Goal: Task Accomplishment & Management: Use online tool/utility

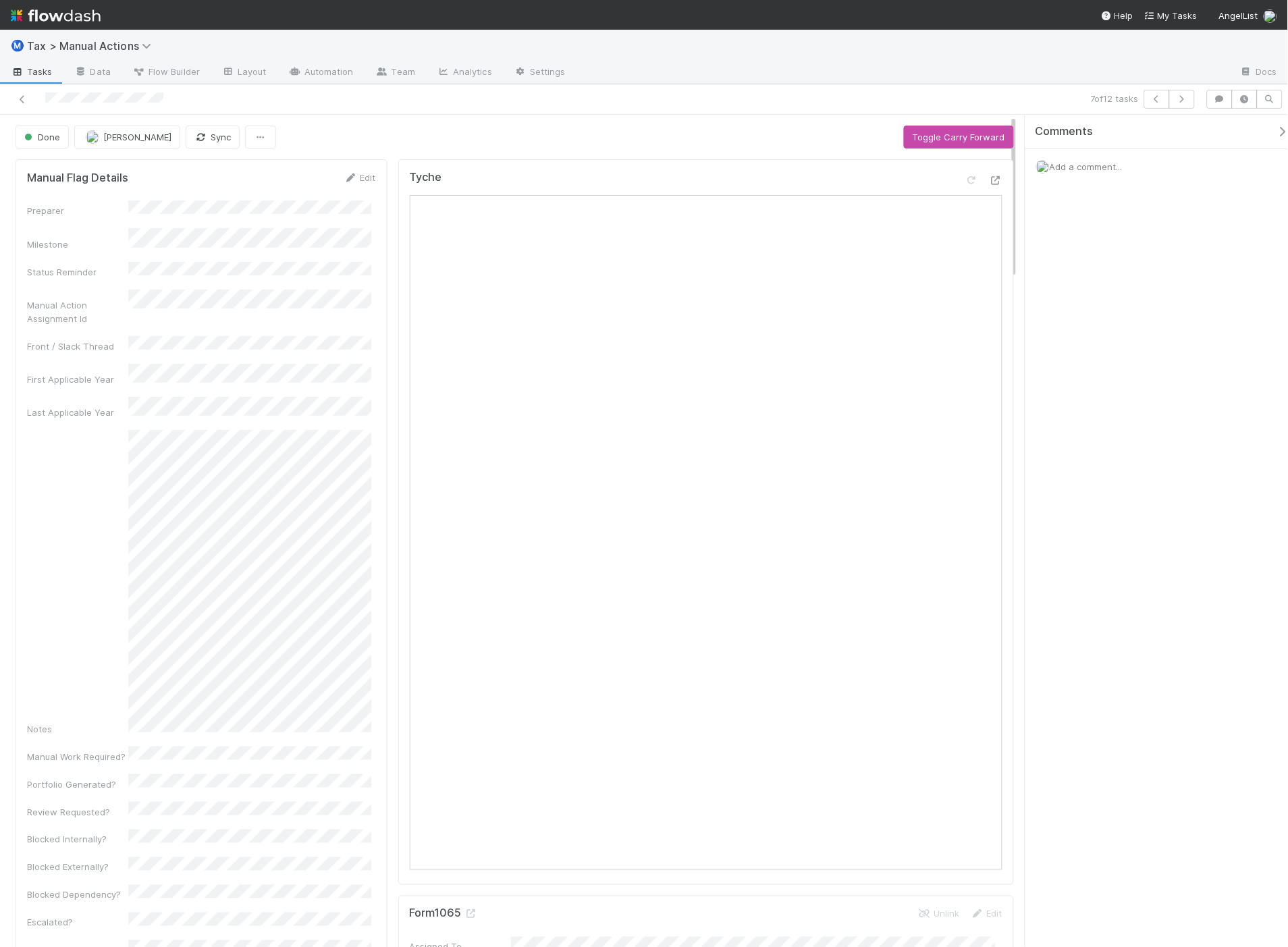
click at [1072, 167] on span "Add a comment..." at bounding box center [1086, 166] width 73 height 11
click at [1102, 259] on span "[PERSON_NAME]" at bounding box center [1118, 256] width 68 height 11
click at [1106, 379] on button "Add Comment" at bounding box center [1086, 374] width 78 height 23
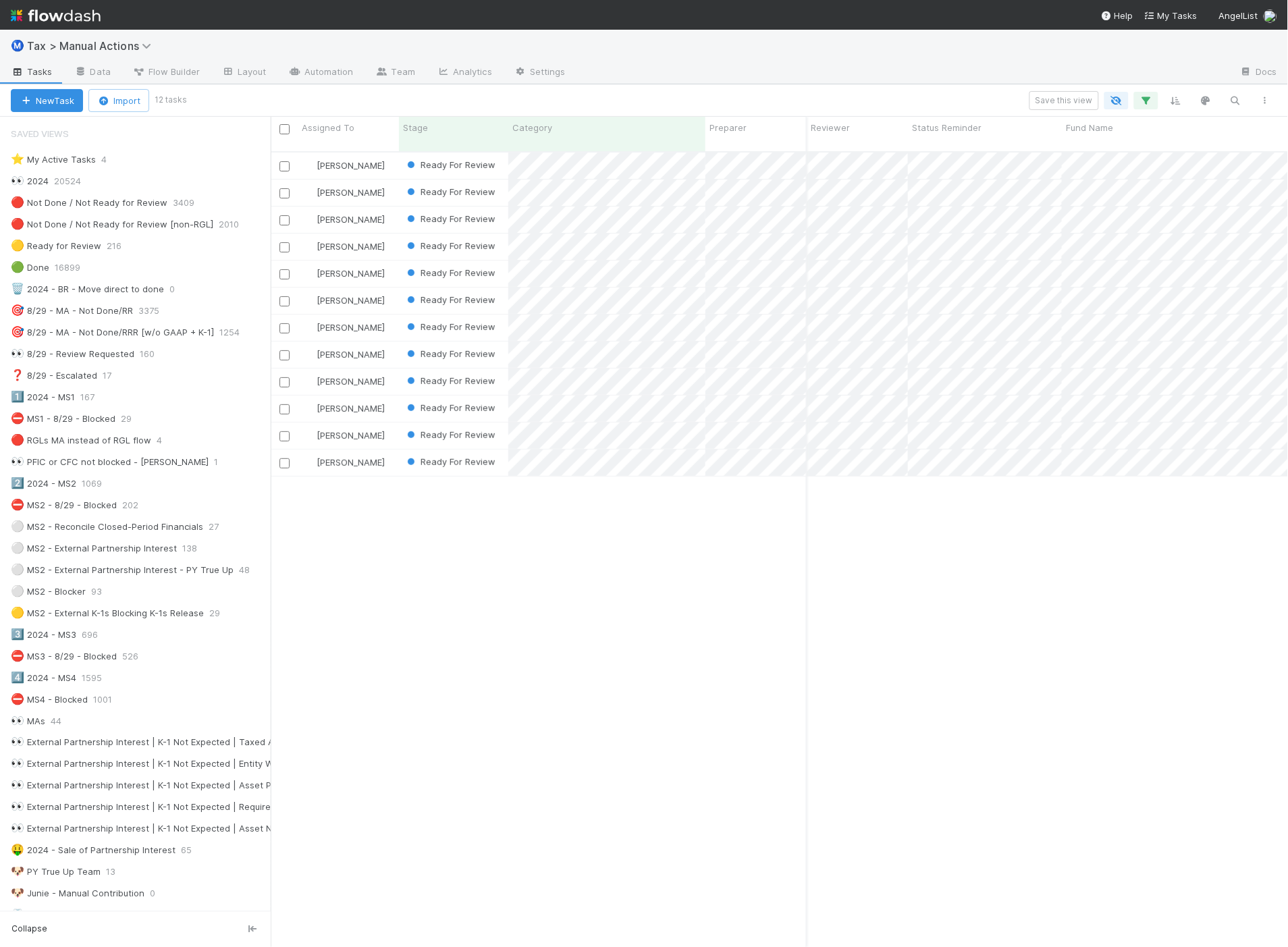
scroll to position [795, 1006]
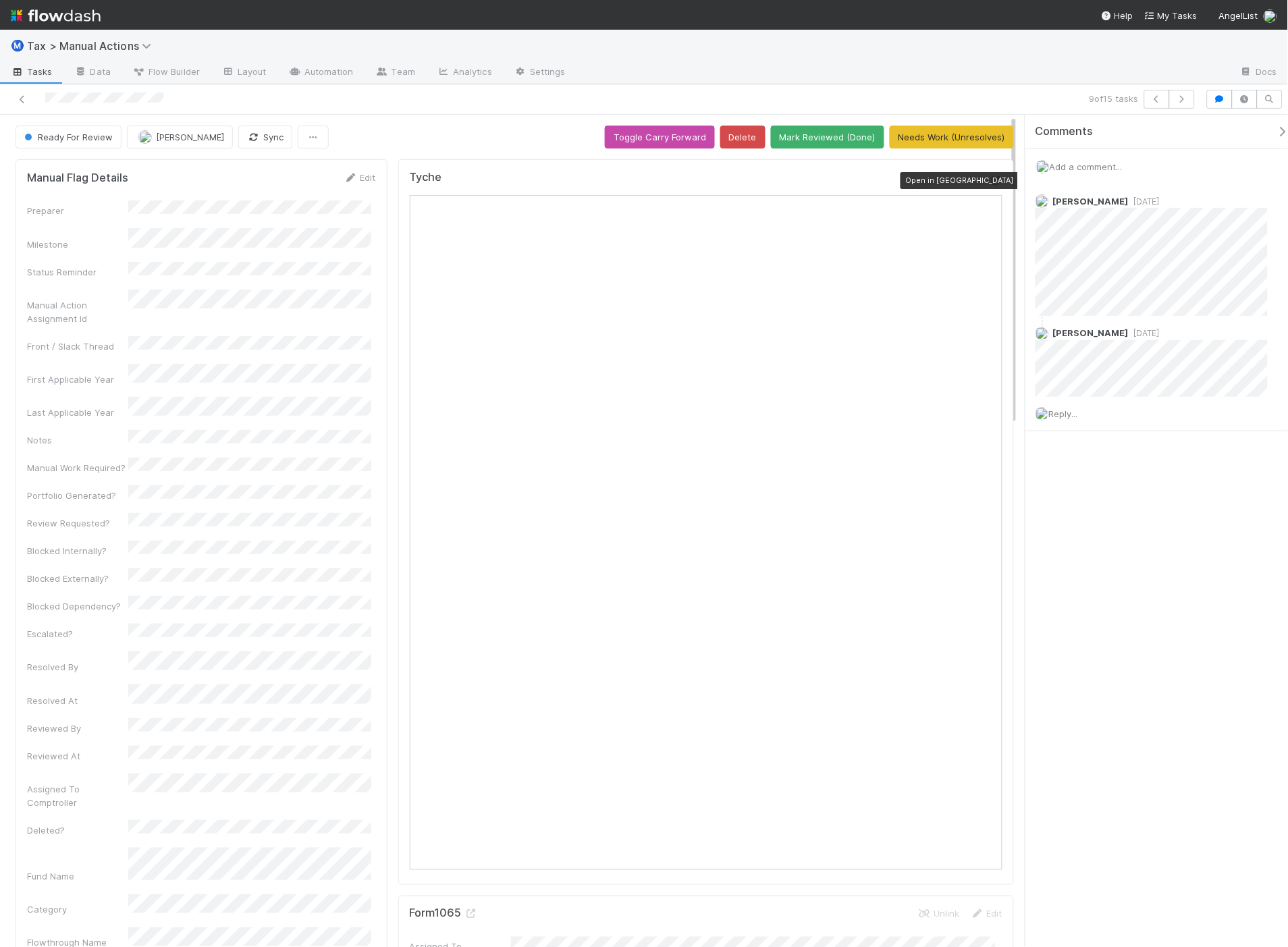
drag, startPoint x: 987, startPoint y: 183, endPoint x: 949, endPoint y: 183, distance: 38.0
click at [989, 183] on icon at bounding box center [996, 181] width 14 height 9
click at [17, 99] on icon at bounding box center [22, 99] width 14 height 9
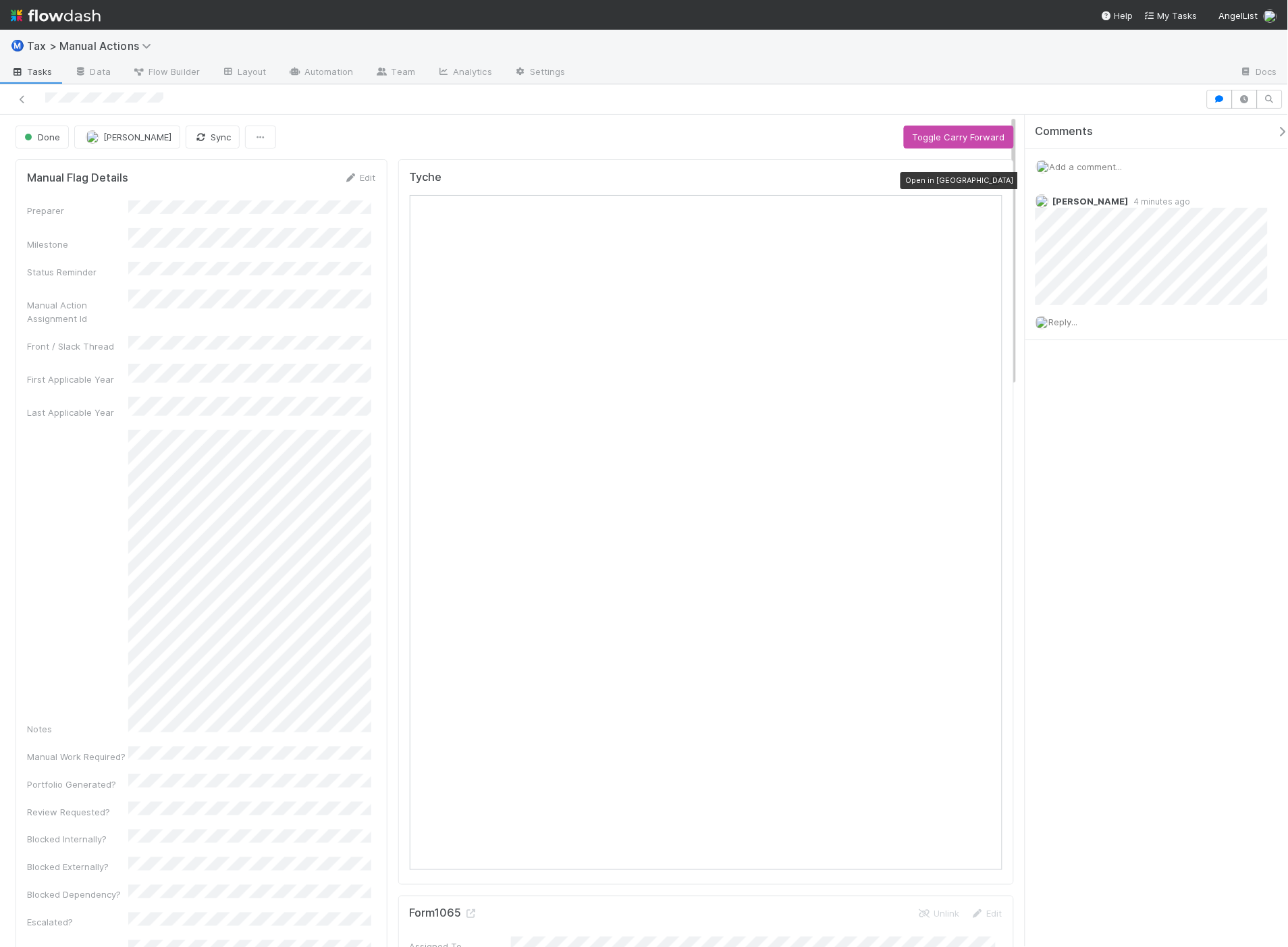
click at [989, 182] on icon at bounding box center [996, 181] width 14 height 9
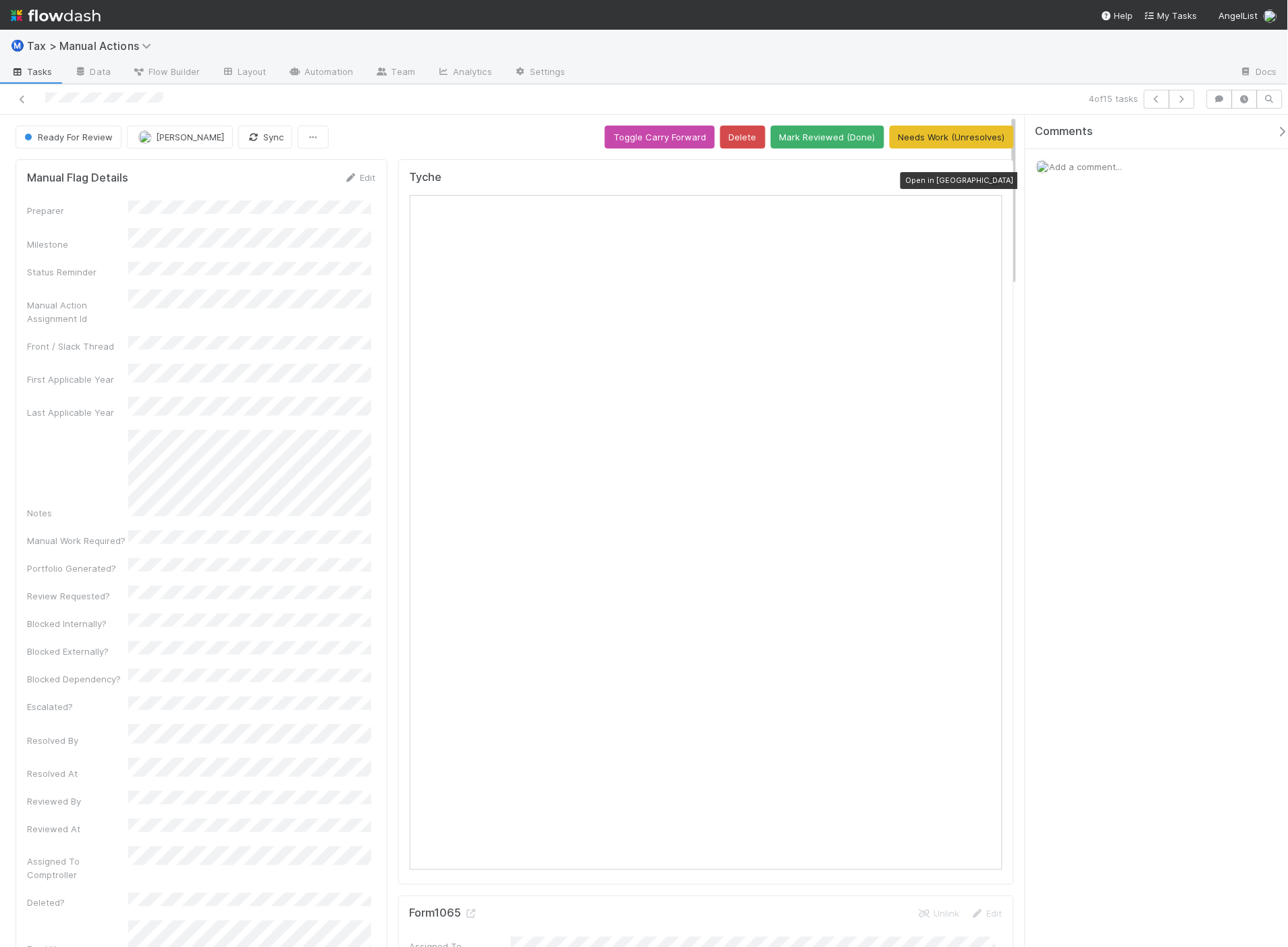
click at [990, 185] on icon at bounding box center [996, 181] width 14 height 9
click at [1072, 526] on div "Comments Add a comment..." at bounding box center [1157, 531] width 263 height 832
click at [787, 140] on button "Mark Reviewed (Done)" at bounding box center [827, 137] width 113 height 23
click at [989, 179] on icon at bounding box center [996, 181] width 14 height 9
click at [989, 184] on icon at bounding box center [996, 181] width 14 height 9
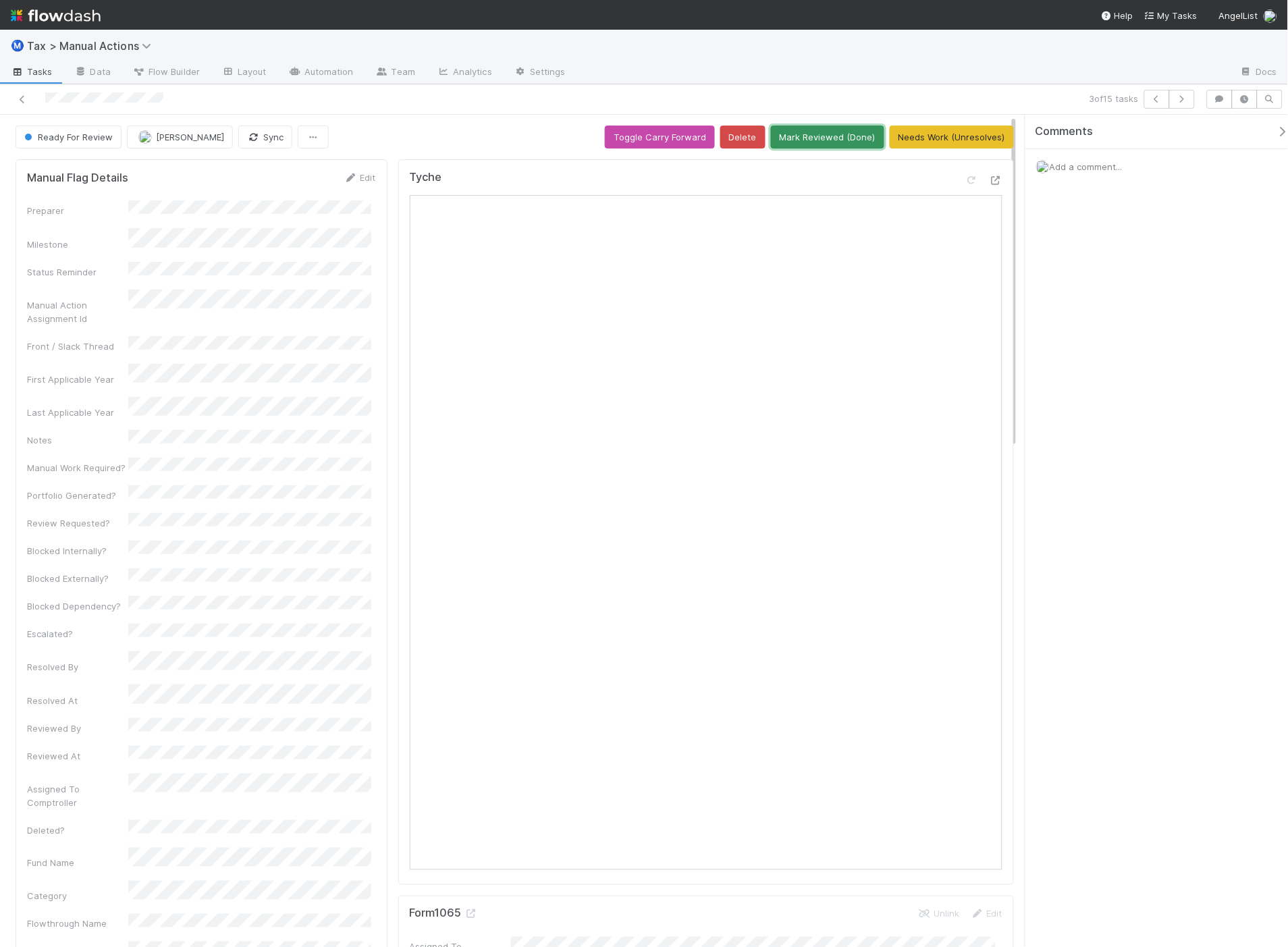
click at [844, 144] on button "Mark Reviewed (Done)" at bounding box center [827, 137] width 113 height 23
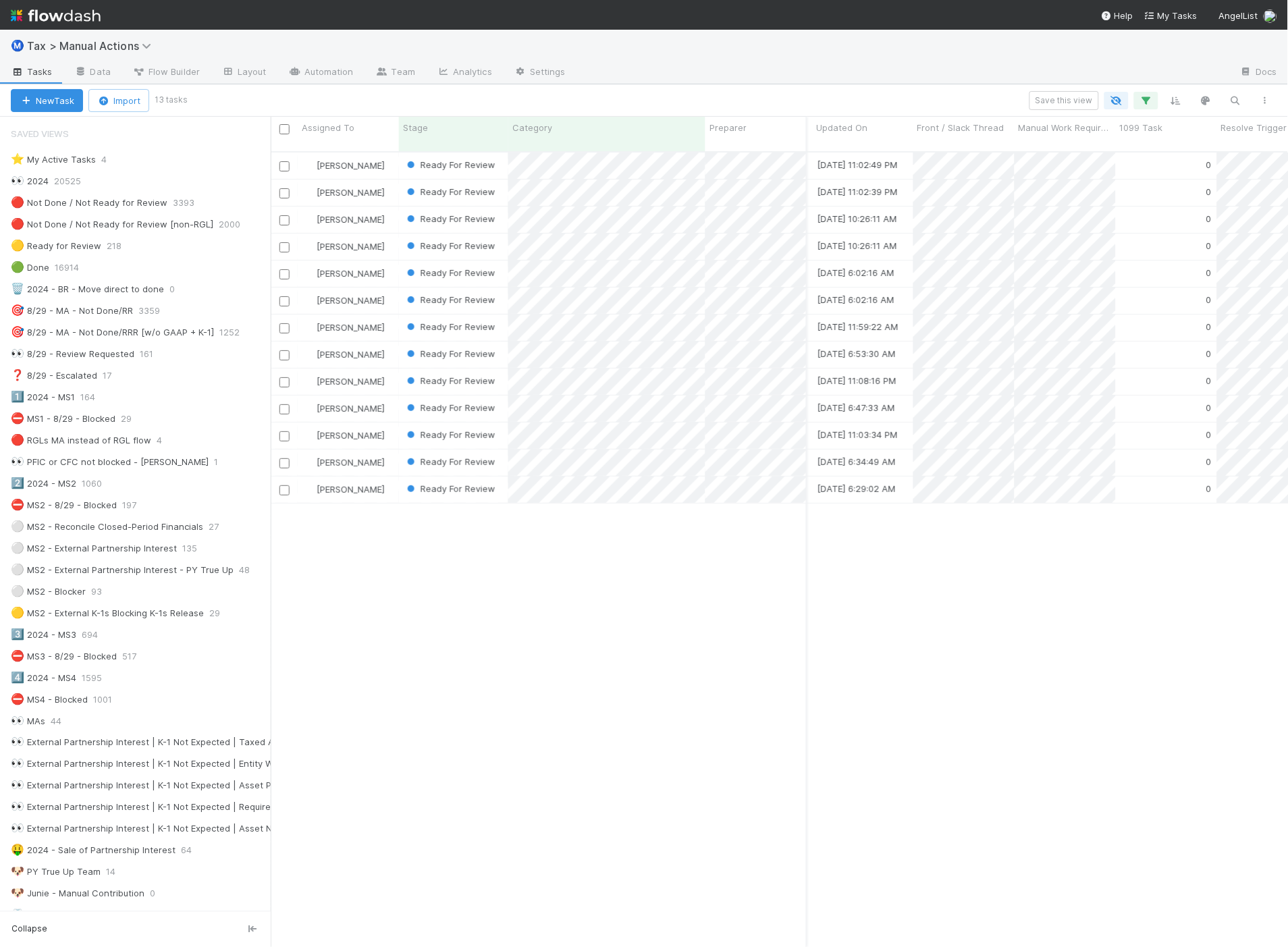
scroll to position [0, 3304]
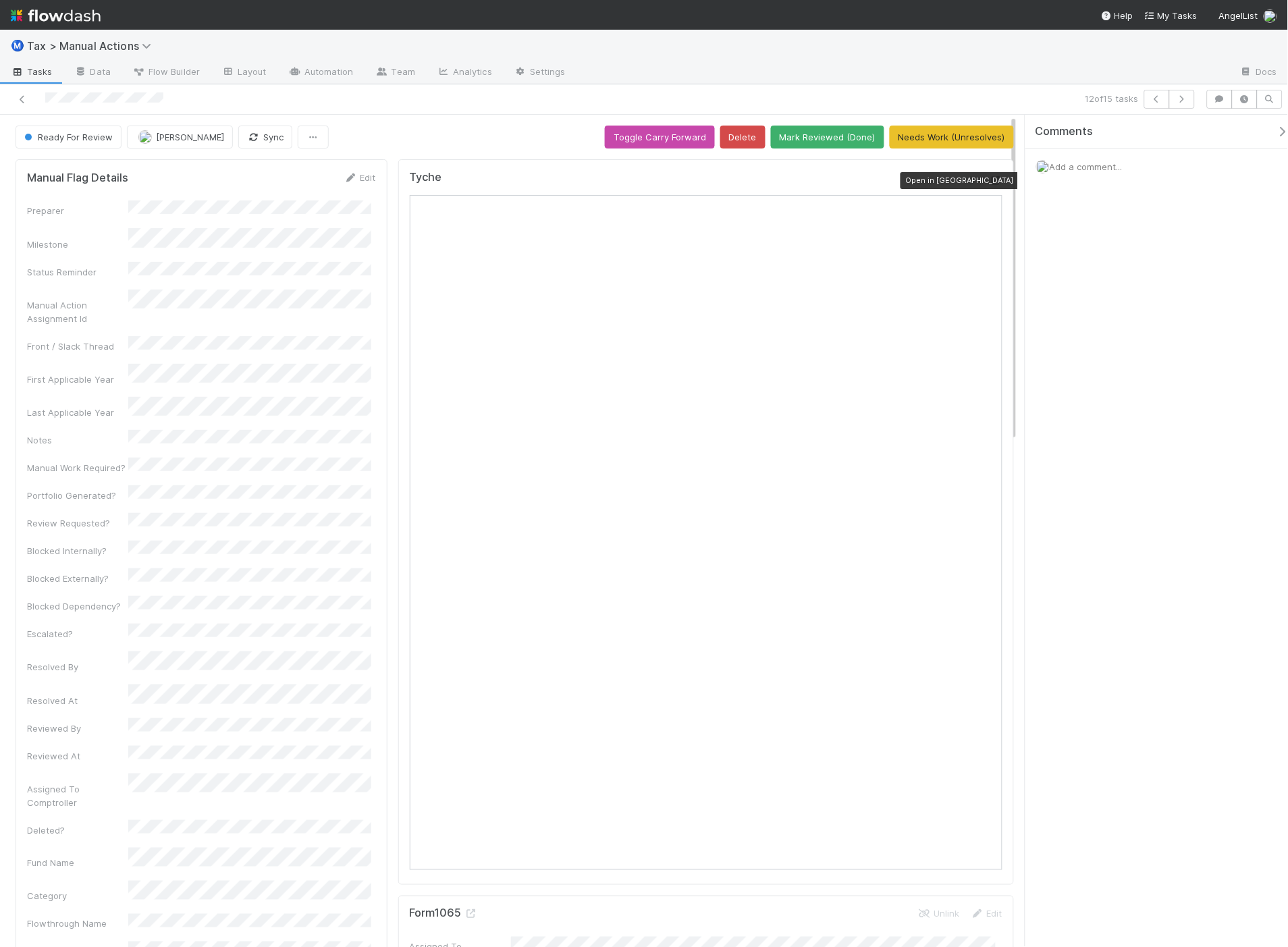
click at [989, 183] on icon at bounding box center [996, 181] width 14 height 9
click at [822, 130] on button "Mark Reviewed (Done)" at bounding box center [827, 137] width 113 height 23
